Goal: Task Accomplishment & Management: Use online tool/utility

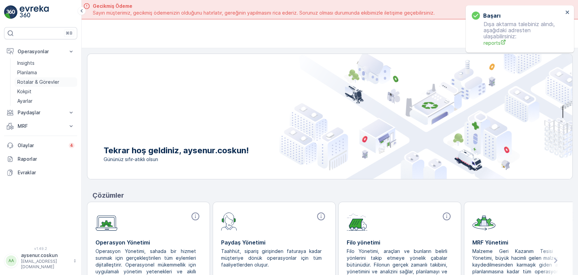
scroll to position [19, 0]
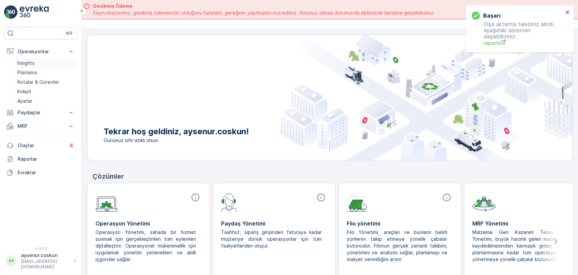
click at [43, 66] on link "Insights" at bounding box center [46, 62] width 63 height 9
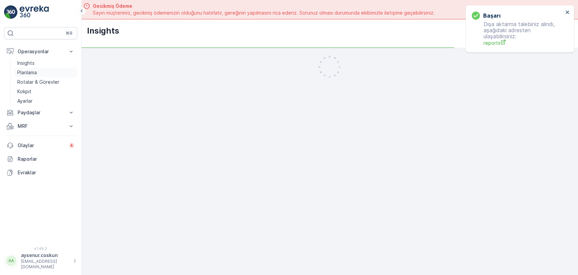
click at [58, 76] on link "Planlama" at bounding box center [46, 72] width 63 height 9
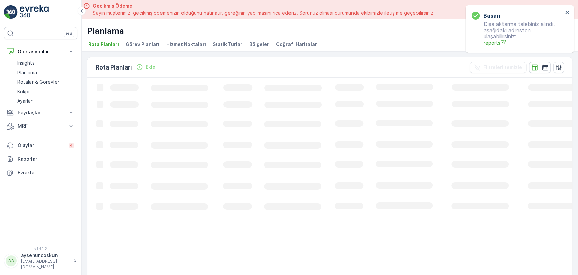
click at [184, 47] on span "Hizmet Noktaları" at bounding box center [186, 44] width 40 height 7
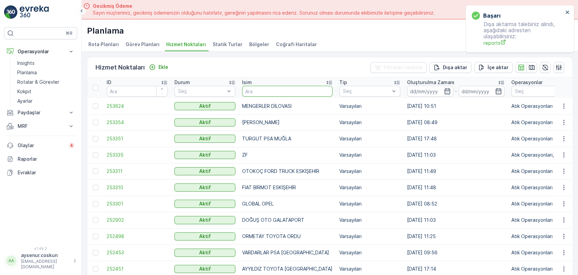
click at [260, 91] on input "text" at bounding box center [287, 91] width 90 height 11
type input "ZAFER"
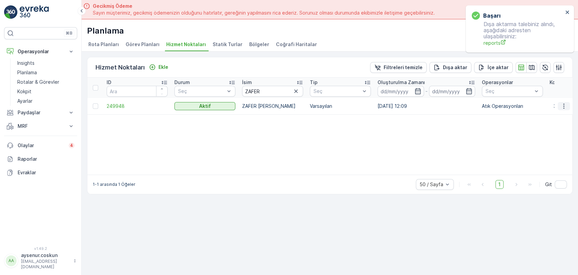
click at [564, 104] on icon "button" at bounding box center [564, 106] width 7 height 7
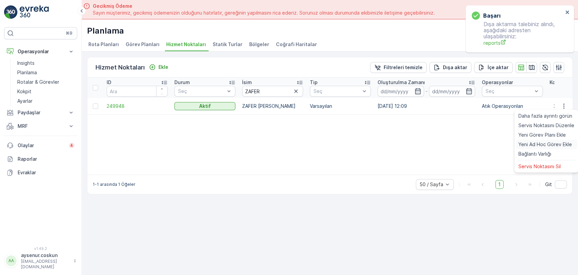
click at [549, 142] on span "Yeni Ad Hoc Görev Ekle" at bounding box center [546, 144] width 54 height 7
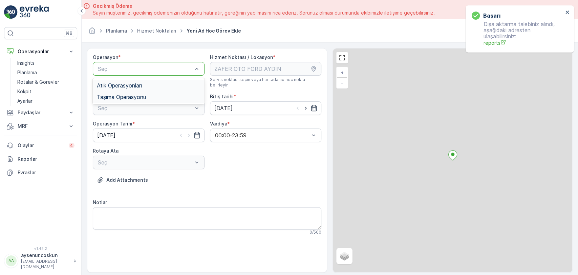
click at [128, 91] on div "Taşıma Operasyonu" at bounding box center [149, 97] width 112 height 12
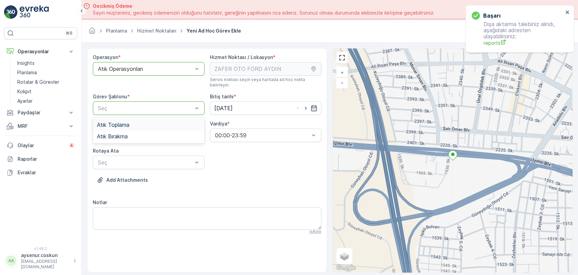
click at [130, 119] on div "Atık Toplama" at bounding box center [149, 125] width 112 height 12
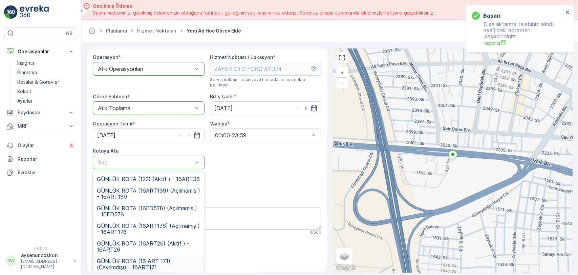
click at [171, 258] on span "GÜNLÜK ROTA (16 ART 171) (Çevrimdışı) - 16ART171" at bounding box center [149, 264] width 104 height 12
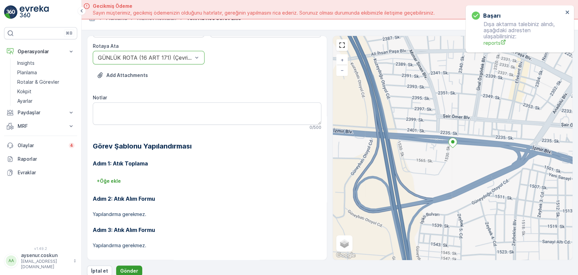
scroll to position [19, 0]
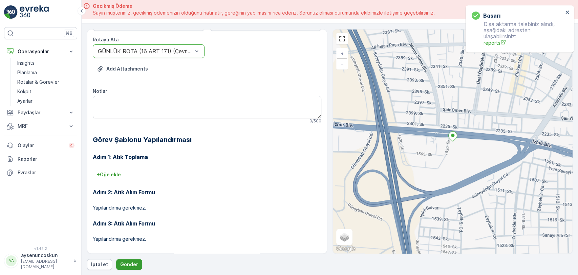
click at [125, 261] on p "Gönder" at bounding box center [129, 264] width 18 height 7
